Goal: Communication & Community: Answer question/provide support

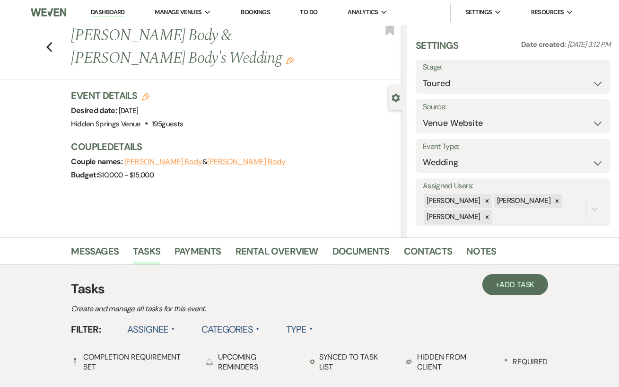
click at [108, 11] on link "Dashboard" at bounding box center [108, 12] width 34 height 9
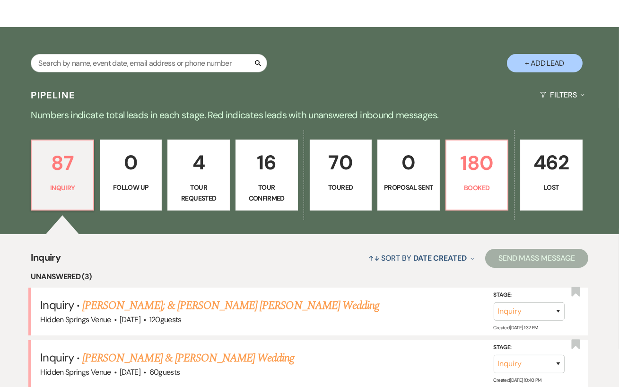
scroll to position [259, 0]
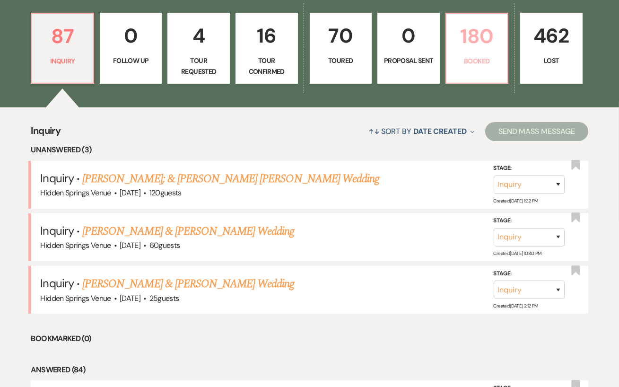
click at [460, 82] on link "180 Booked" at bounding box center [476, 48] width 63 height 71
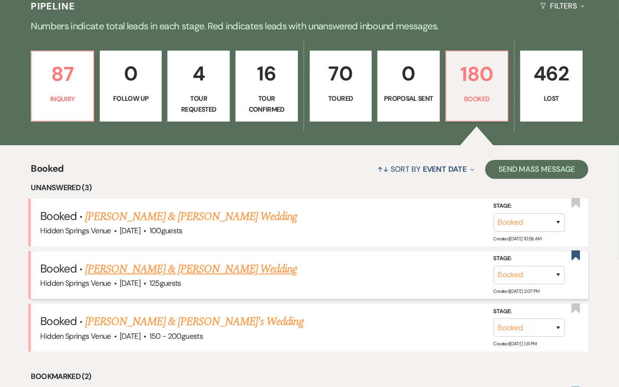
scroll to position [216, 0]
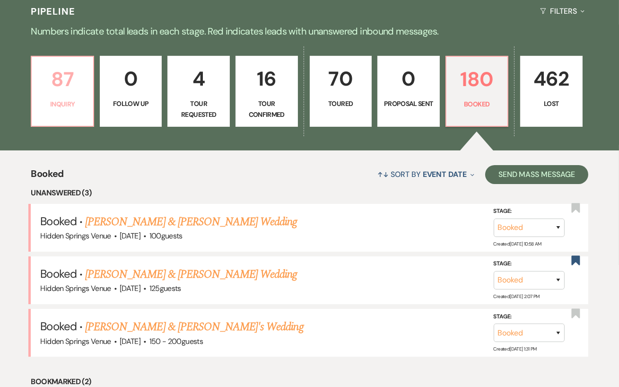
click at [66, 106] on p "Inquiry" at bounding box center [62, 104] width 50 height 10
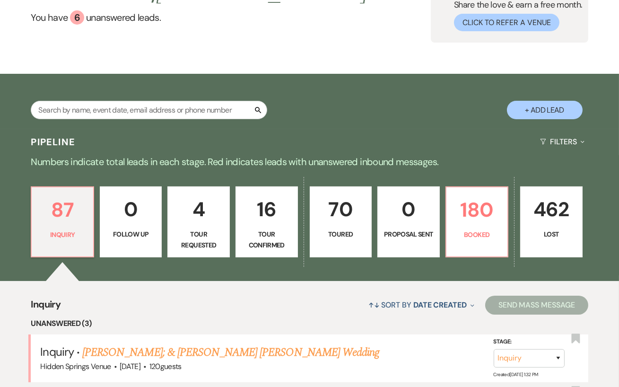
scroll to position [36, 0]
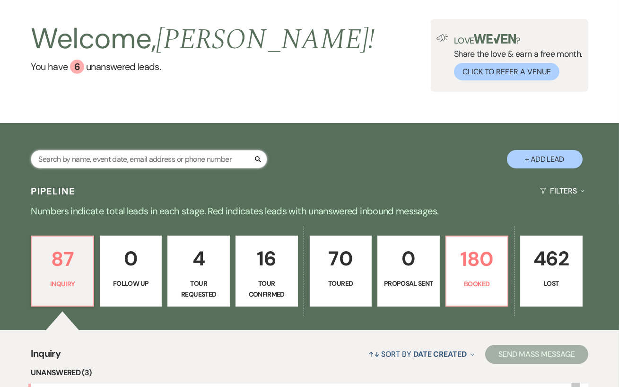
click at [104, 162] on input "text" at bounding box center [149, 159] width 236 height 18
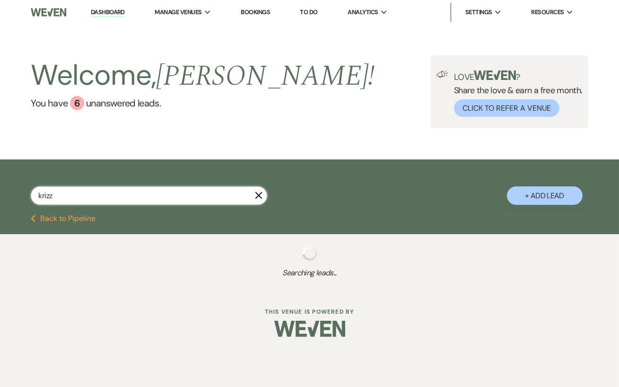
type input "krizzi"
select select "4"
select select "8"
select select "11"
select select "5"
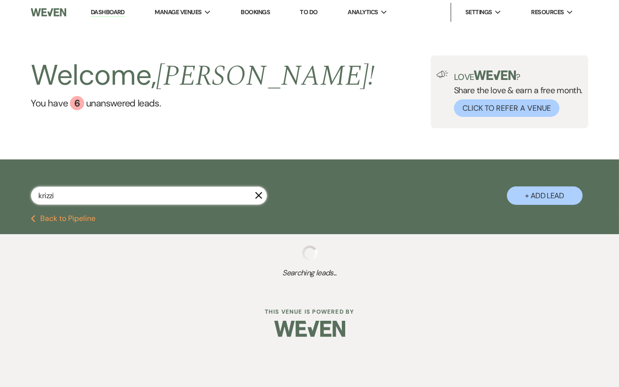
select select "8"
select select "4"
select select "8"
select select "6"
select select "8"
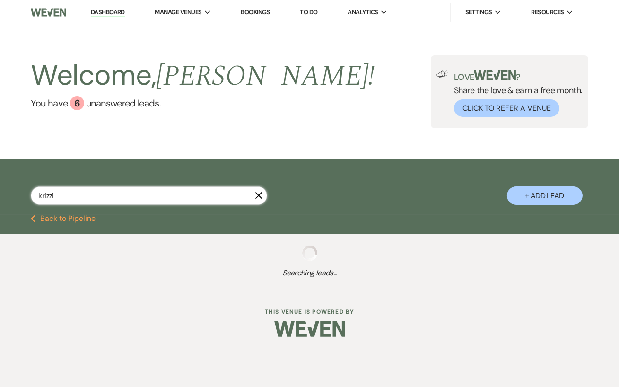
select select "6"
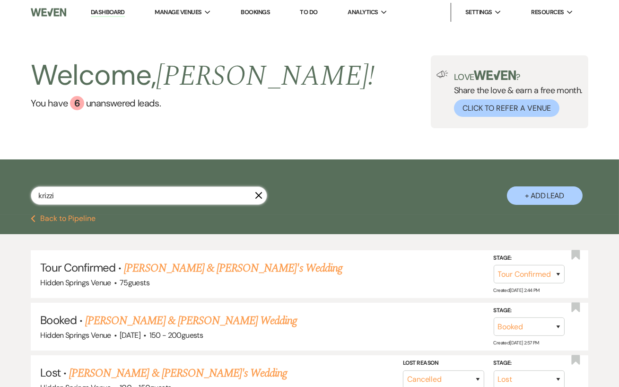
type input "krizzia"
select select "4"
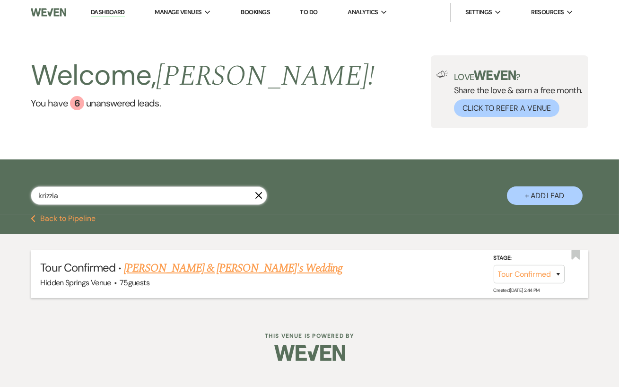
type input "krizzia"
click at [150, 271] on link "[PERSON_NAME] & [PERSON_NAME]'s Wedding" at bounding box center [233, 268] width 218 height 17
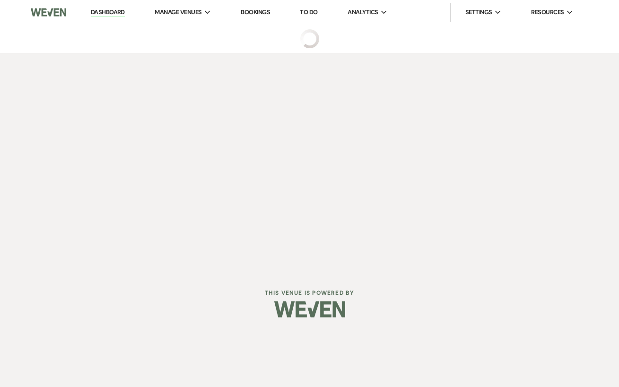
select select "4"
select select "22"
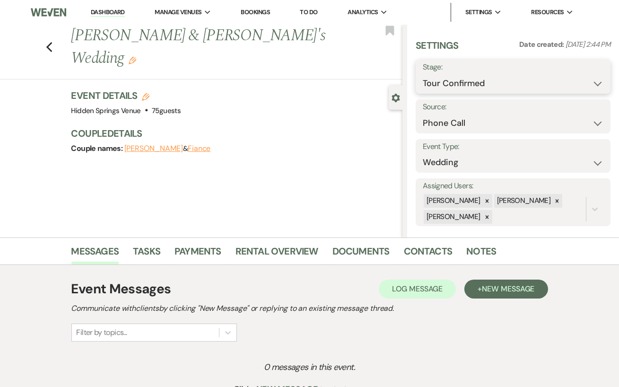
click at [548, 90] on select "Inquiry Follow Up Tour Requested Tour Confirmed Toured Proposal Sent Booked Lost" at bounding box center [513, 83] width 181 height 18
select select "5"
click at [599, 83] on button "Save" at bounding box center [590, 76] width 41 height 19
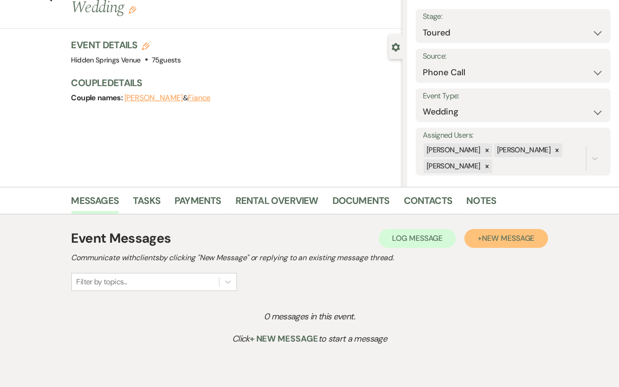
click at [517, 240] on span "New Message" at bounding box center [508, 238] width 52 height 10
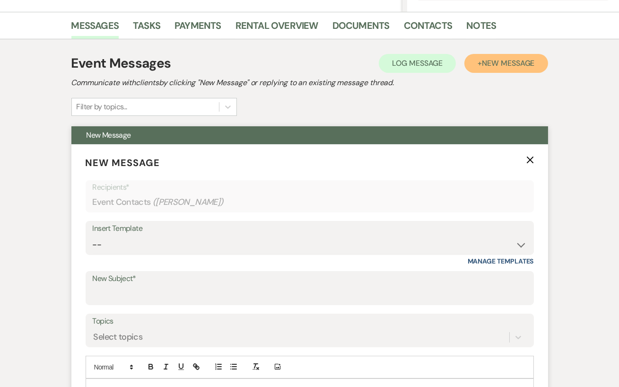
scroll to position [232, 0]
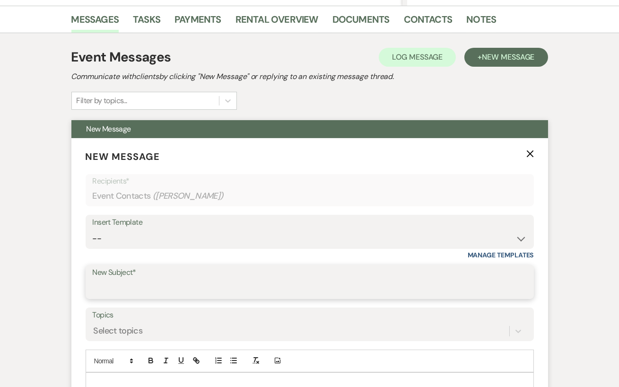
click at [116, 283] on input "New Subject*" at bounding box center [310, 288] width 434 height 18
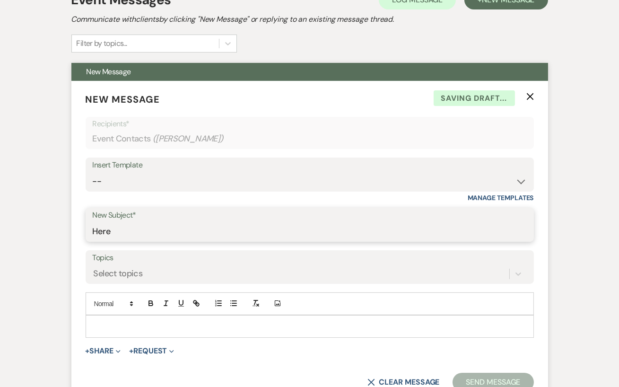
scroll to position [289, 0]
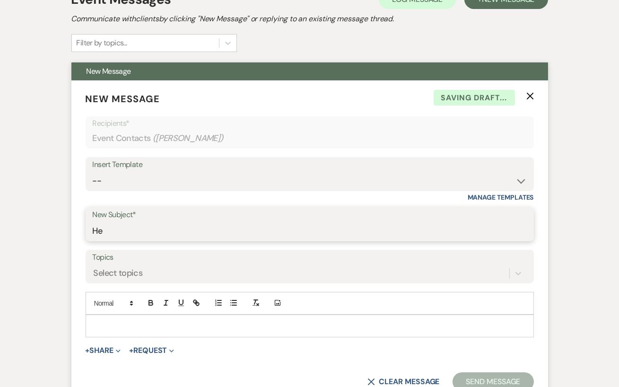
type input "H"
type input "Vendor List"
click at [104, 321] on p at bounding box center [309, 326] width 433 height 10
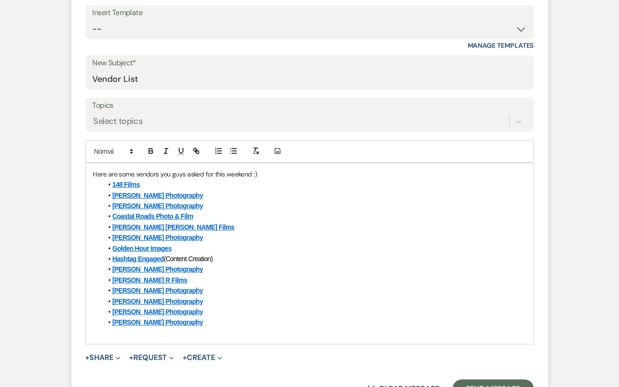
scroll to position [440, 0]
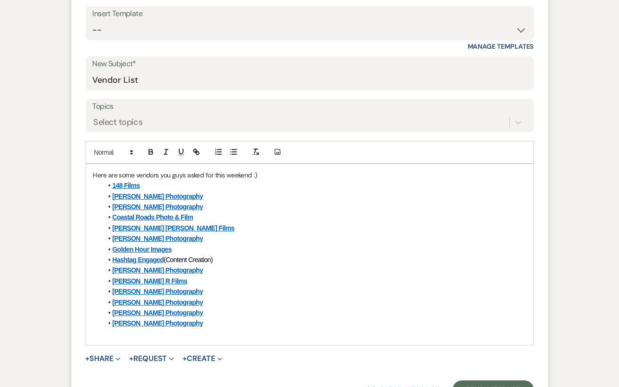
click at [101, 184] on div "Here are some vendors you guys asked for this weekend :) 148 Films [PERSON_NAME…" at bounding box center [309, 254] width 447 height 181
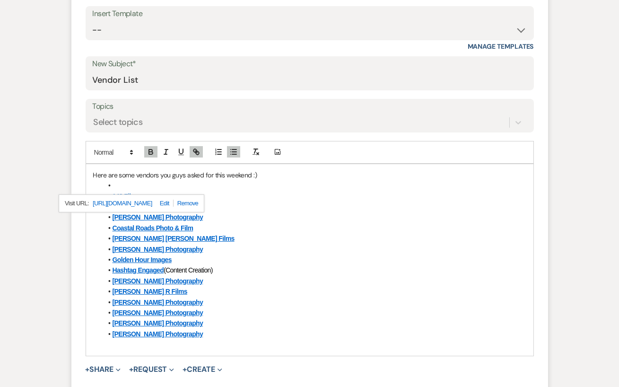
click at [111, 185] on li at bounding box center [315, 185] width 424 height 10
drag, startPoint x: 142, startPoint y: 186, endPoint x: 81, endPoint y: 187, distance: 60.5
click at [81, 187] on form "New Message X Saving draft... Recipients* Event Contacts ( [PERSON_NAME] ) Inse…" at bounding box center [309, 176] width 477 height 492
click at [150, 150] on icon "button" at bounding box center [151, 152] width 9 height 9
click at [212, 331] on li "[PERSON_NAME] Photography" at bounding box center [315, 334] width 424 height 10
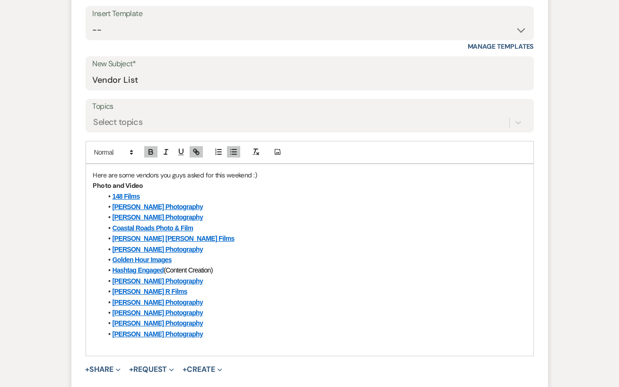
click at [129, 349] on div "Here are some vendors you guys asked for this weekend :) Photo and Video 148 Fi…" at bounding box center [309, 260] width 447 height 192
drag, startPoint x: 124, startPoint y: 341, endPoint x: 70, endPoint y: 340, distance: 54.4
click at [70, 340] on div "Event Messages Log Log Message + New Message Communicate with clients by clicki…" at bounding box center [309, 168] width 539 height 687
click at [150, 154] on icon "button" at bounding box center [151, 152] width 9 height 9
click at [137, 347] on p "Catering" at bounding box center [309, 344] width 433 height 10
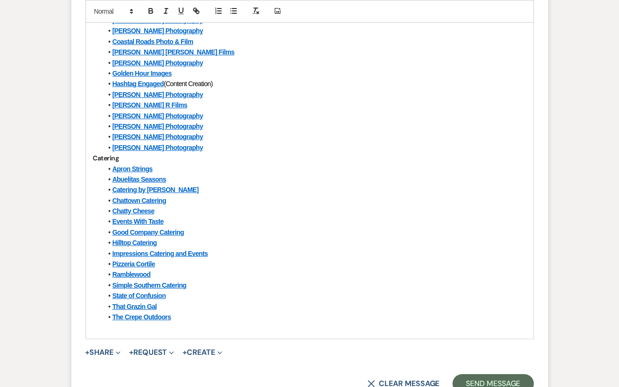
scroll to position [634, 0]
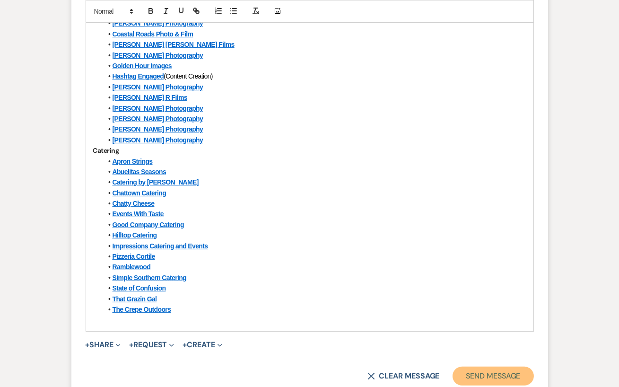
click at [472, 371] on button "Send Message" at bounding box center [493, 375] width 81 height 19
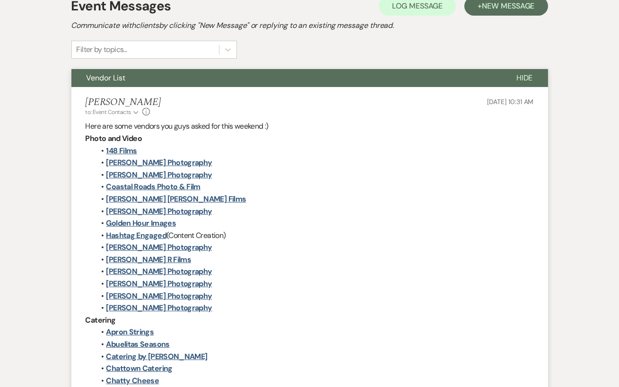
scroll to position [0, 0]
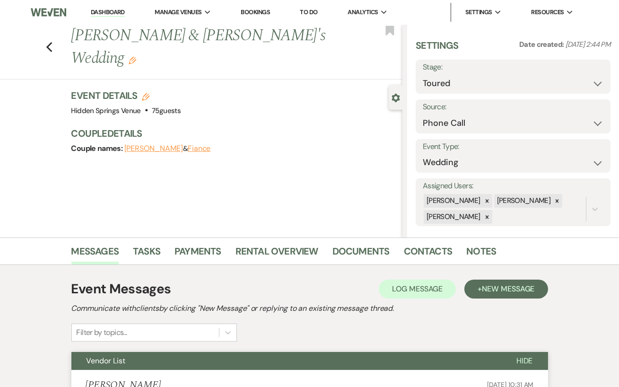
click at [105, 14] on link "Dashboard" at bounding box center [108, 12] width 34 height 9
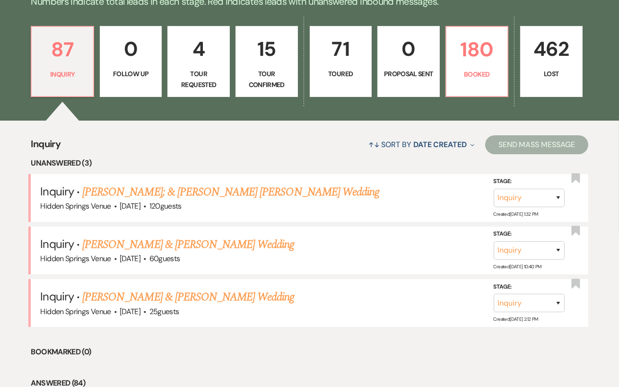
scroll to position [247, 0]
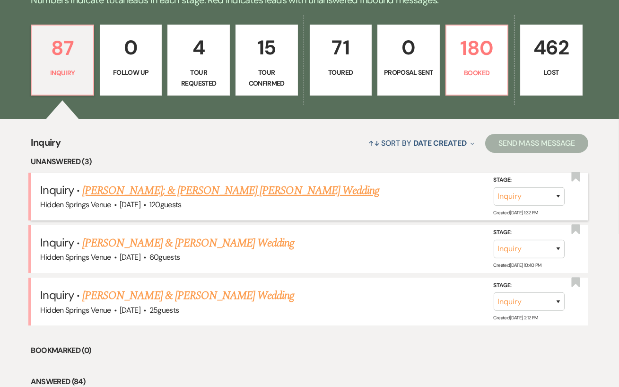
click at [180, 191] on link "[PERSON_NAME]; & [PERSON_NAME] [PERSON_NAME] Wedding" at bounding box center [230, 190] width 297 height 17
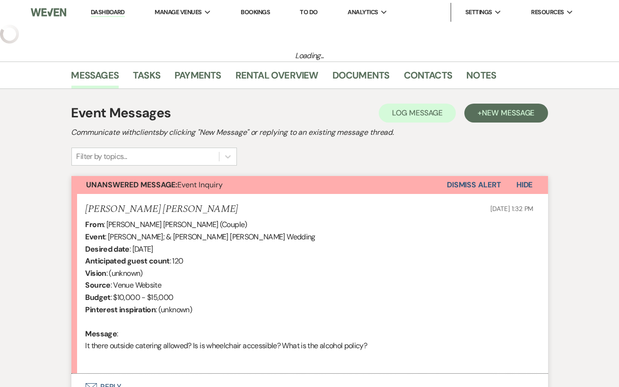
select select "5"
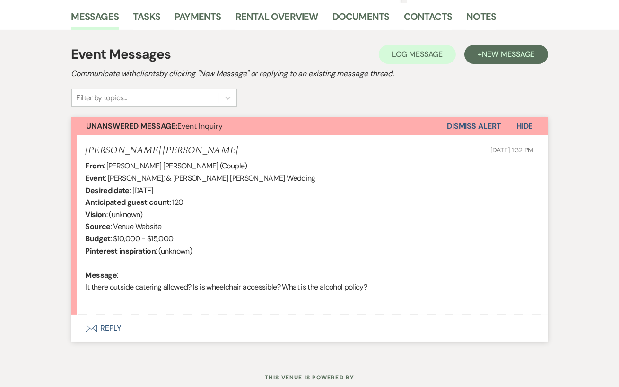
scroll to position [264, 0]
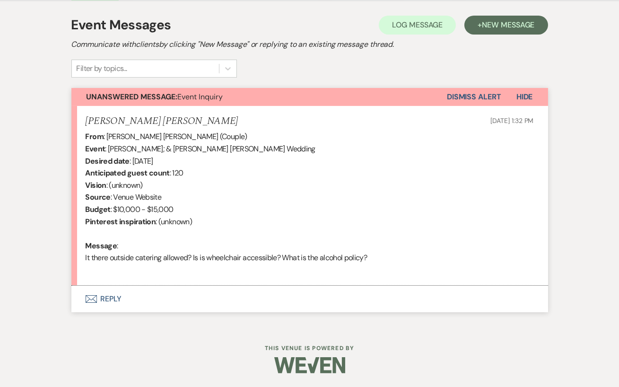
click at [140, 288] on button "Envelope Reply" at bounding box center [309, 299] width 477 height 26
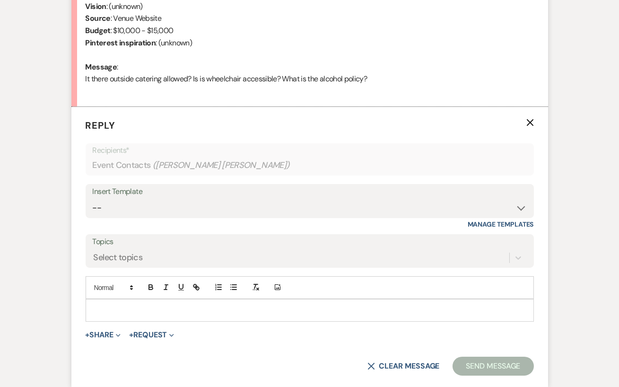
scroll to position [496, 0]
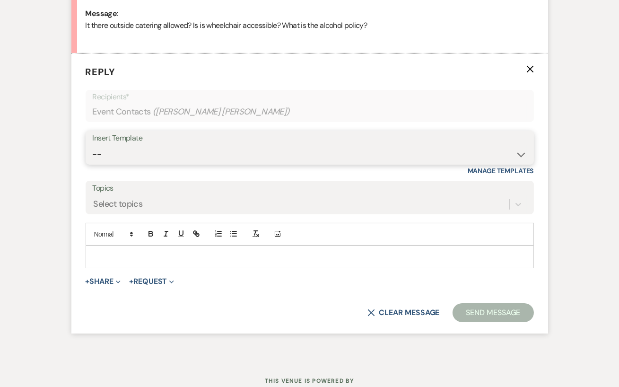
click at [187, 157] on select "-- Initial Inquiry Response Tour Request Response Follow Up Review Email Check-…" at bounding box center [310, 154] width 434 height 18
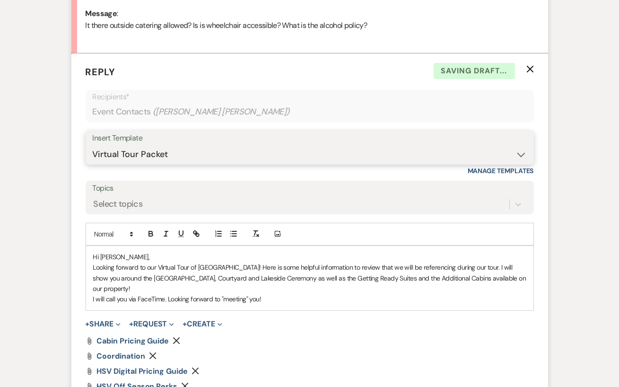
click at [184, 151] on select "-- Initial Inquiry Response Tour Request Response Follow Up Review Email Check-…" at bounding box center [310, 154] width 434 height 18
select select "4396"
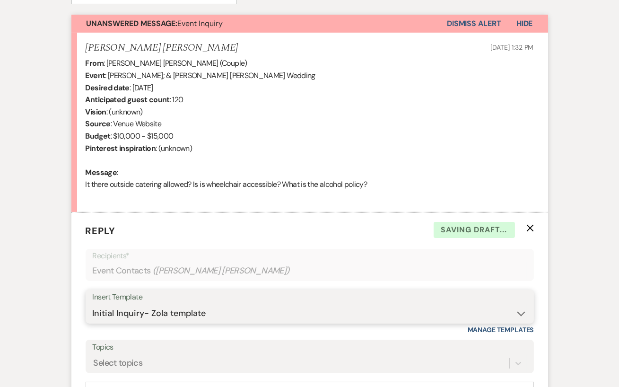
scroll to position [258, 0]
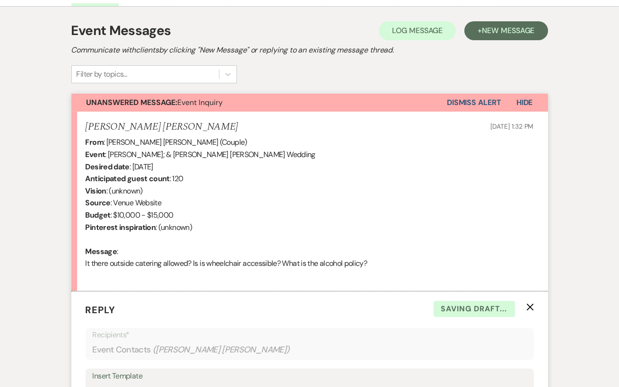
click at [114, 260] on div "From : [PERSON_NAME] [PERSON_NAME] (Couple) Event : [PERSON_NAME]; & [PERSON_NA…" at bounding box center [310, 208] width 448 height 145
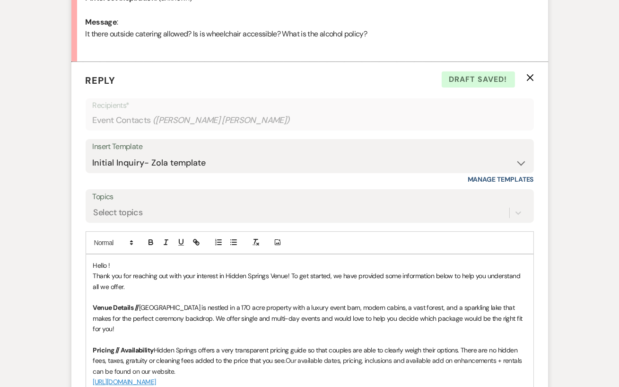
scroll to position [492, 0]
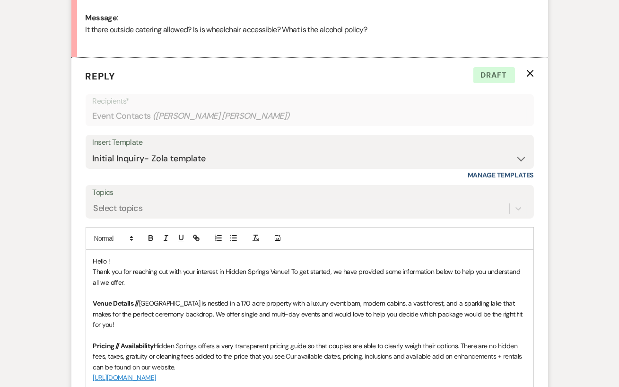
click at [107, 259] on span "Hello !" at bounding box center [101, 261] width 17 height 9
click at [293, 272] on span "Thank you for reaching out with your interest in Hidden Springs Venue! To get s…" at bounding box center [307, 276] width 429 height 19
click at [291, 270] on span "Thank you for reaching out with your interest in Hidden Springs Venue! To get s…" at bounding box center [307, 276] width 429 height 19
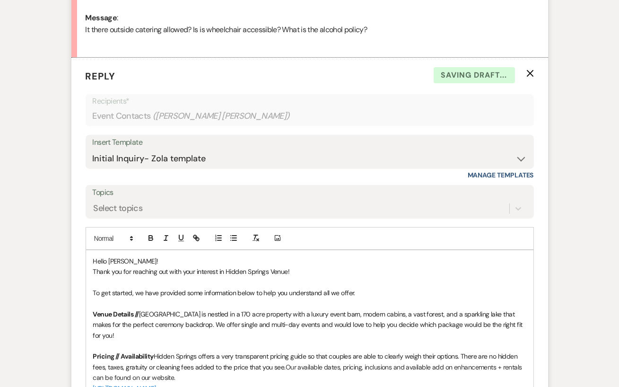
click at [333, 270] on p "Thank you for reaching out with your interest in Hidden Springs Venue!" at bounding box center [309, 271] width 433 height 10
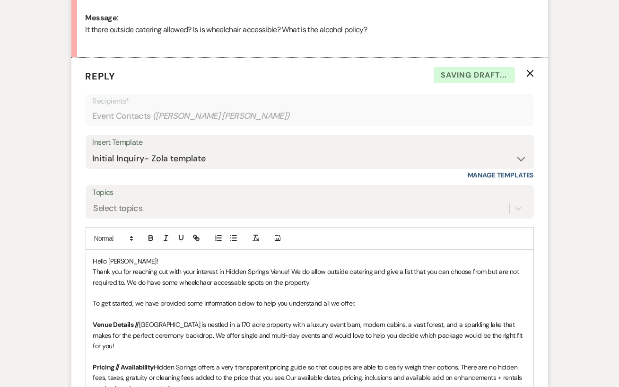
click at [236, 284] on span "Thank you for reaching out with your interest in Hidden Springs Venue! We do al…" at bounding box center [306, 276] width 427 height 19
click at [229, 282] on span "Thank you for reaching out with your interest in Hidden Springs Venue! We do al…" at bounding box center [306, 276] width 427 height 19
click at [192, 283] on span "Thank you for reaching out with your interest in Hidden Springs Venue! We do al…" at bounding box center [306, 276] width 427 height 19
click at [311, 283] on p "Thank you for reaching out with your interest in Hidden Springs Venue! We do al…" at bounding box center [309, 276] width 433 height 21
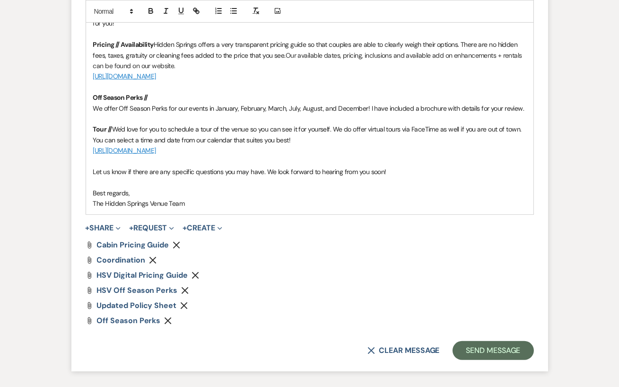
scroll to position [829, 0]
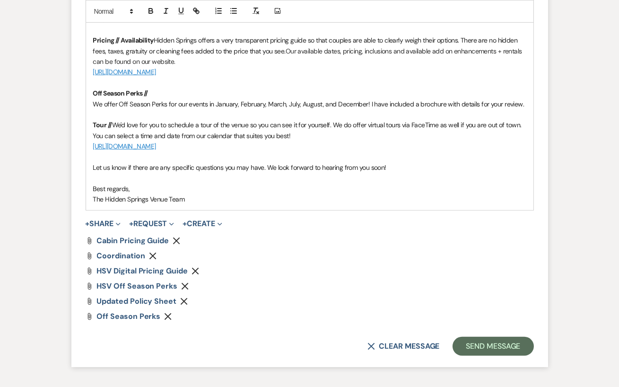
click at [178, 237] on icon "Remove" at bounding box center [177, 241] width 8 height 8
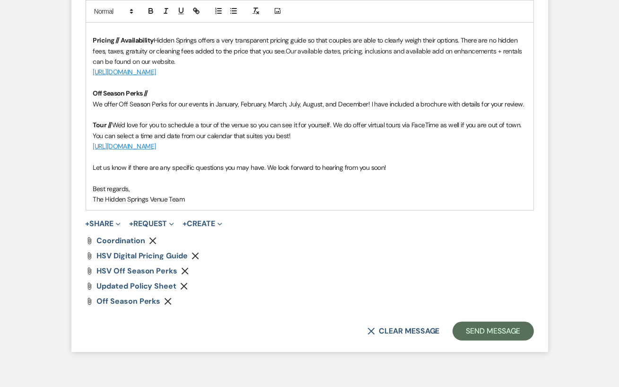
click at [153, 237] on use "button" at bounding box center [152, 240] width 7 height 7
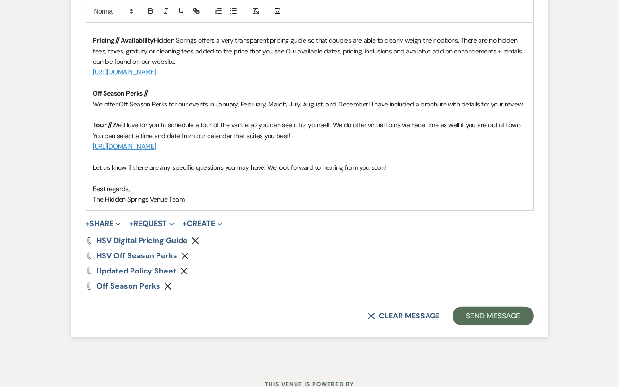
click at [184, 268] on use "button" at bounding box center [184, 271] width 7 height 7
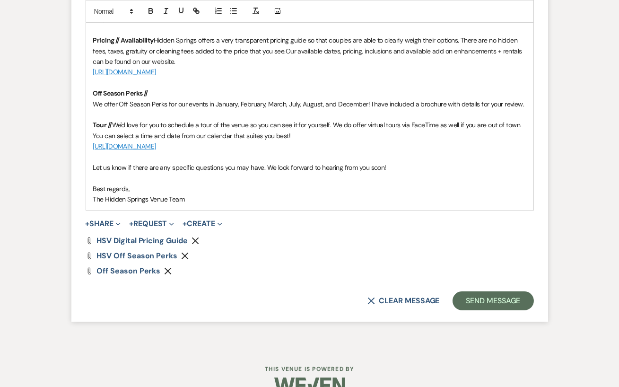
click at [167, 268] on use "button" at bounding box center [168, 271] width 7 height 7
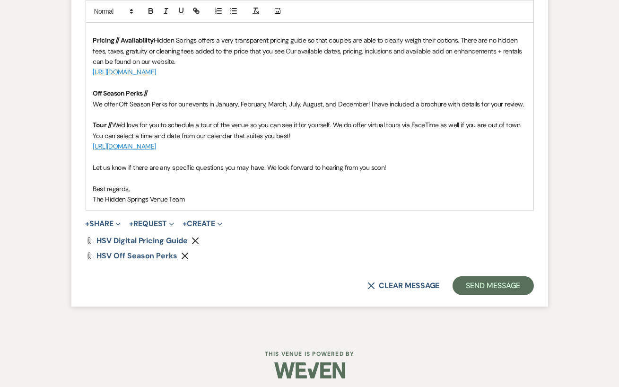
scroll to position [823, 0]
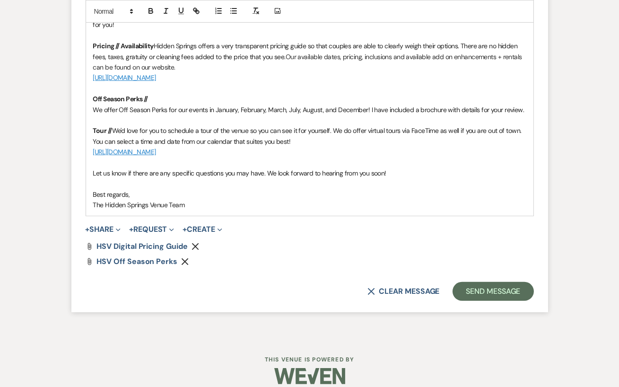
click at [183, 258] on icon "Remove" at bounding box center [185, 262] width 8 height 8
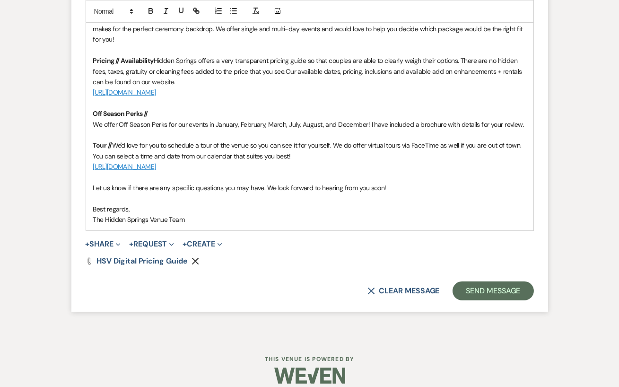
click at [195, 257] on icon "Remove" at bounding box center [196, 261] width 8 height 8
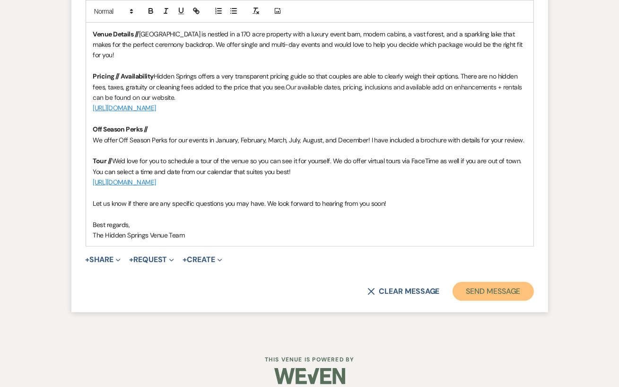
click at [498, 282] on button "Send Message" at bounding box center [493, 291] width 81 height 19
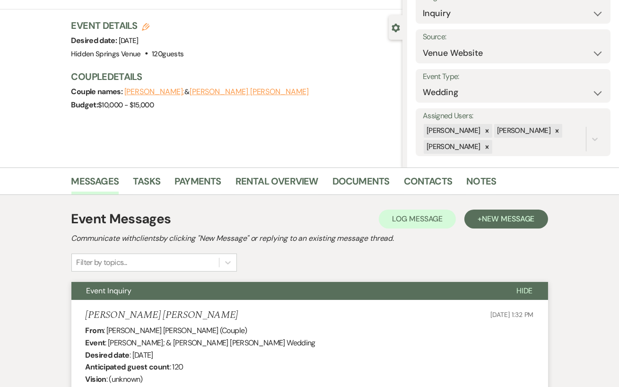
scroll to position [0, 0]
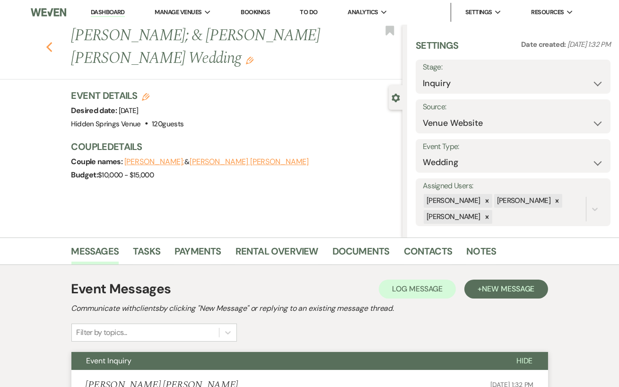
click at [50, 47] on icon "Previous" at bounding box center [49, 47] width 7 height 11
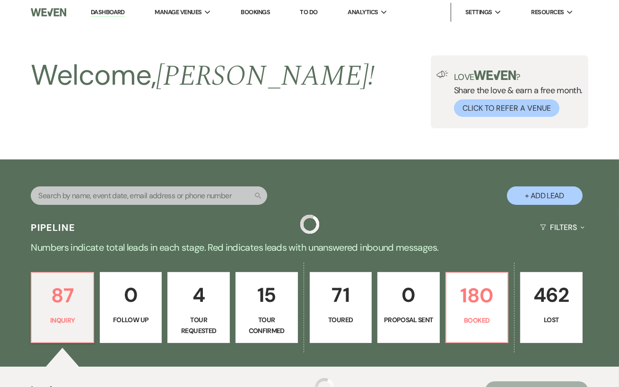
scroll to position [247, 0]
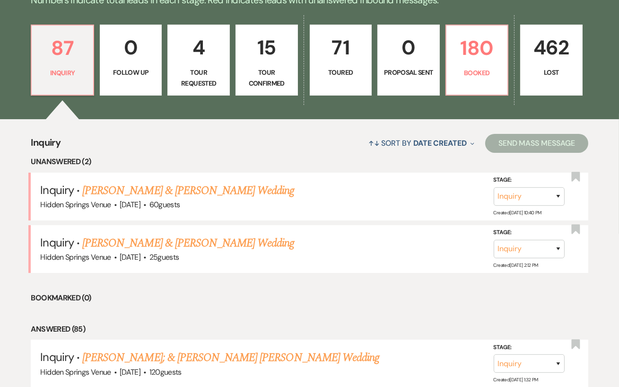
click at [149, 174] on li "Inquiry · [PERSON_NAME] & [PERSON_NAME] Wedding Hidden Springs Venue · [DATE] ·…" at bounding box center [309, 197] width 557 height 48
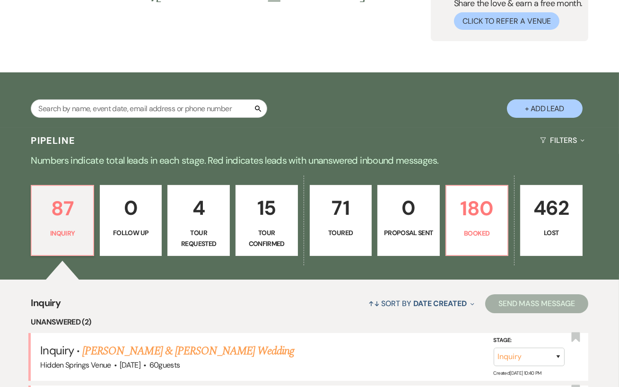
scroll to position [0, 0]
